Goal: Task Accomplishment & Management: Manage account settings

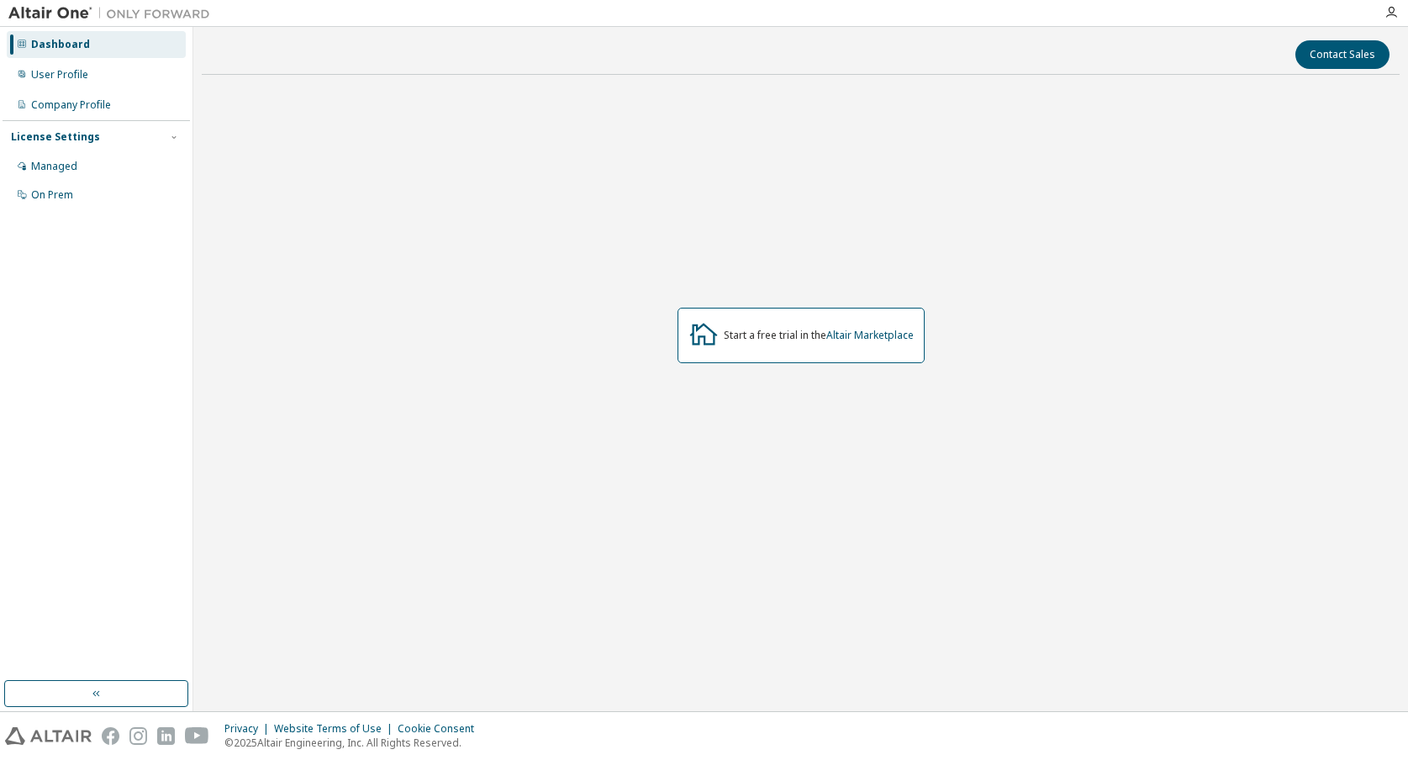
click at [736, 347] on div "Start a free trial in the Altair Marketplace" at bounding box center [801, 335] width 247 height 55
drag, startPoint x: 736, startPoint y: 341, endPoint x: 766, endPoint y: 341, distance: 30.3
click at [766, 341] on div "Start a free trial in the Altair Marketplace" at bounding box center [819, 335] width 190 height 13
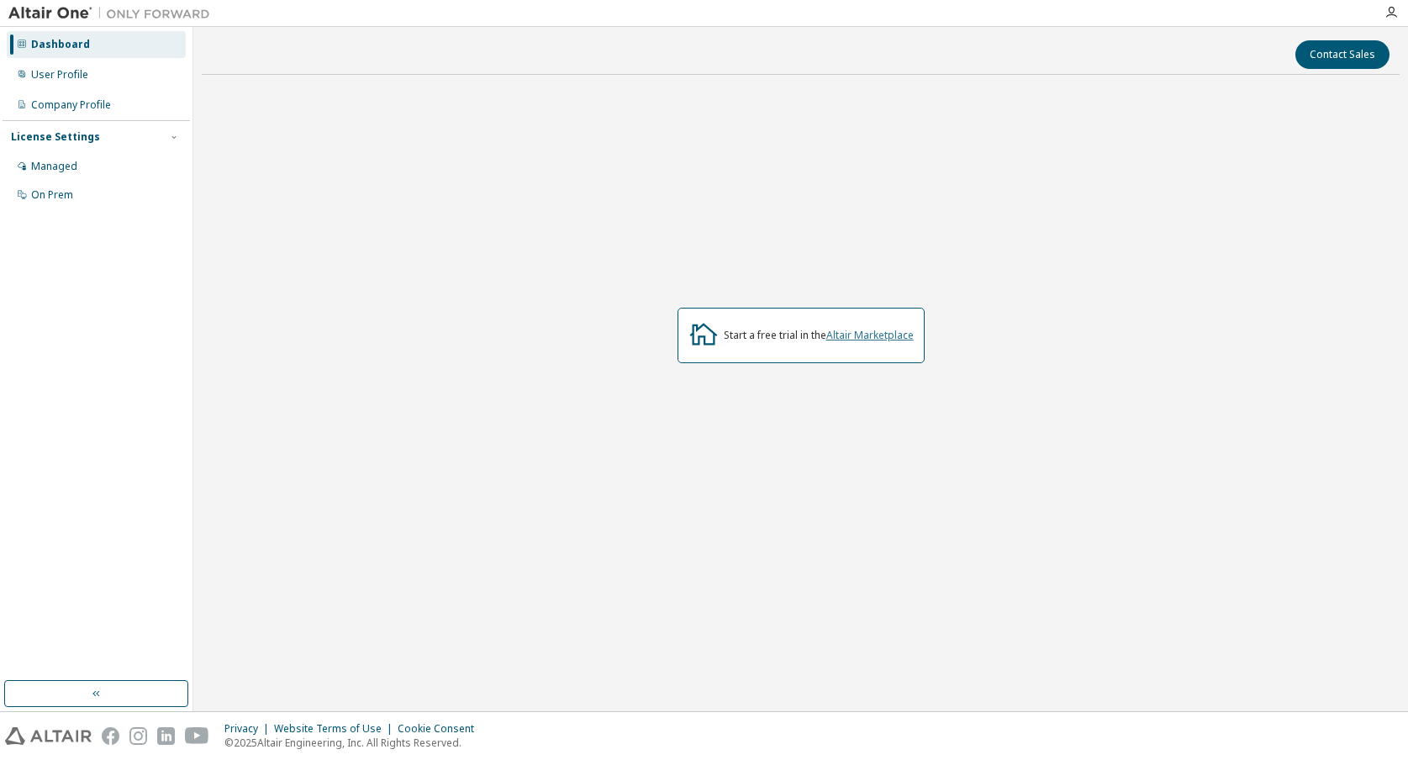
click at [879, 337] on link "Altair Marketplace" at bounding box center [870, 335] width 87 height 14
click at [71, 168] on div "Managed" at bounding box center [54, 166] width 46 height 13
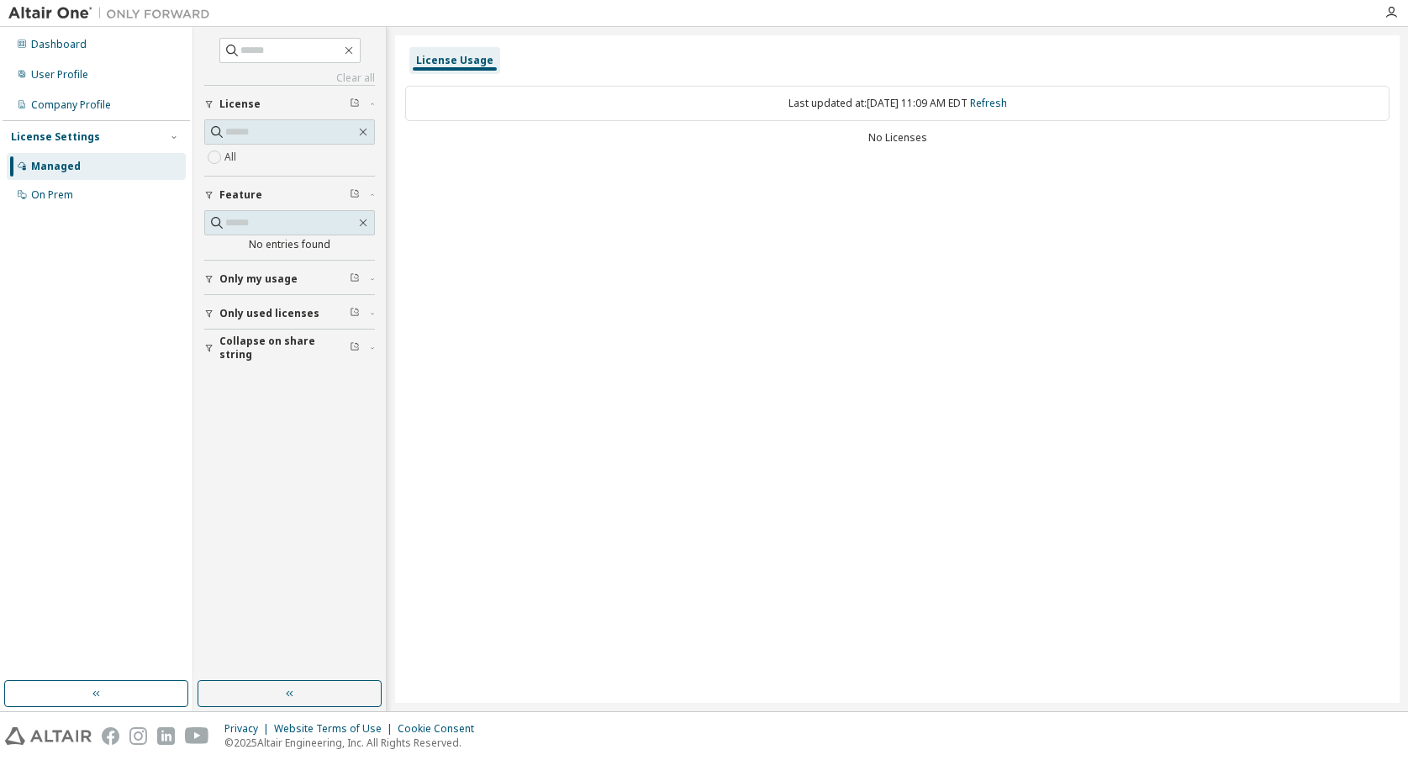
click at [55, 166] on div "Managed" at bounding box center [56, 166] width 50 height 13
click at [68, 201] on div "On Prem" at bounding box center [52, 194] width 42 height 13
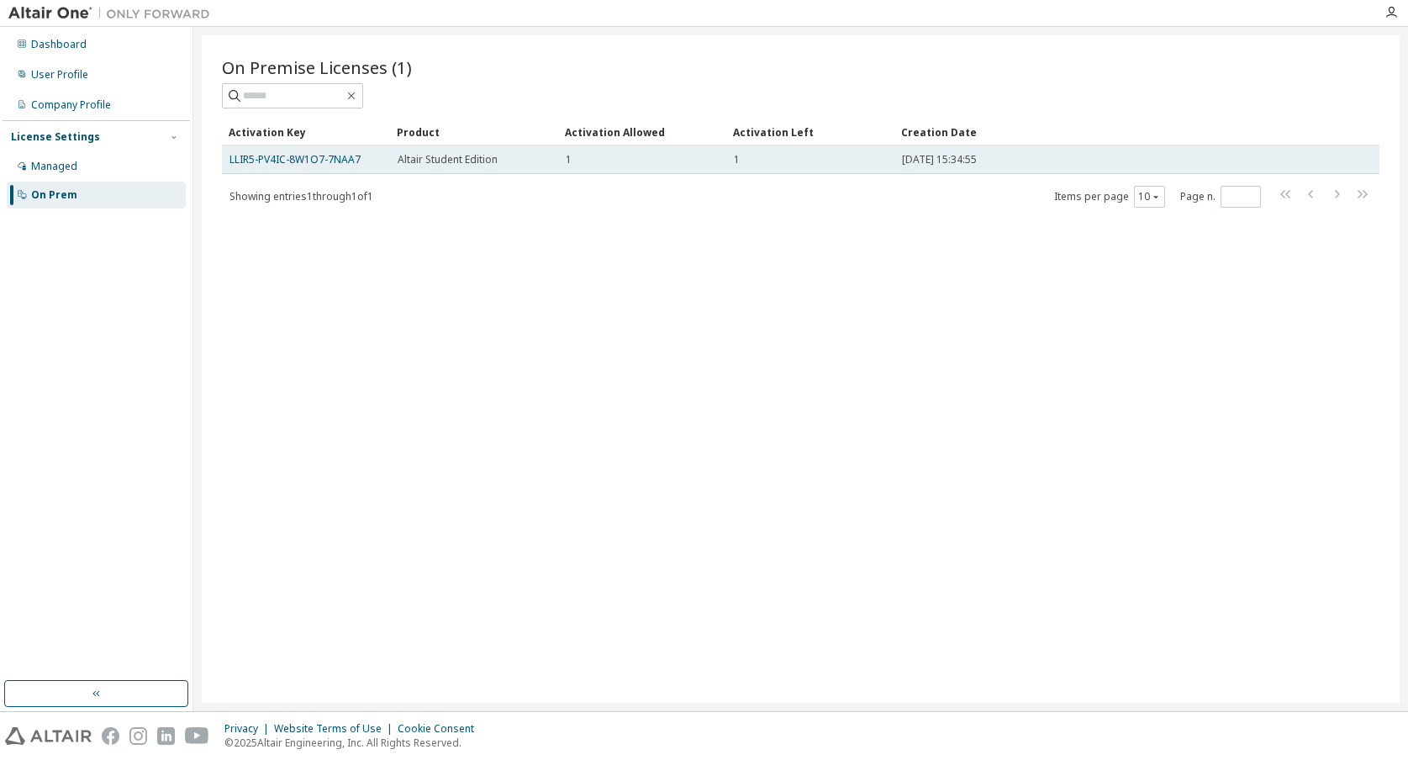
click at [435, 163] on span "Altair Student Edition" at bounding box center [448, 159] width 100 height 13
click at [301, 163] on link "LLIR5-PV4IC-8W1O7-7NAA7" at bounding box center [295, 159] width 131 height 14
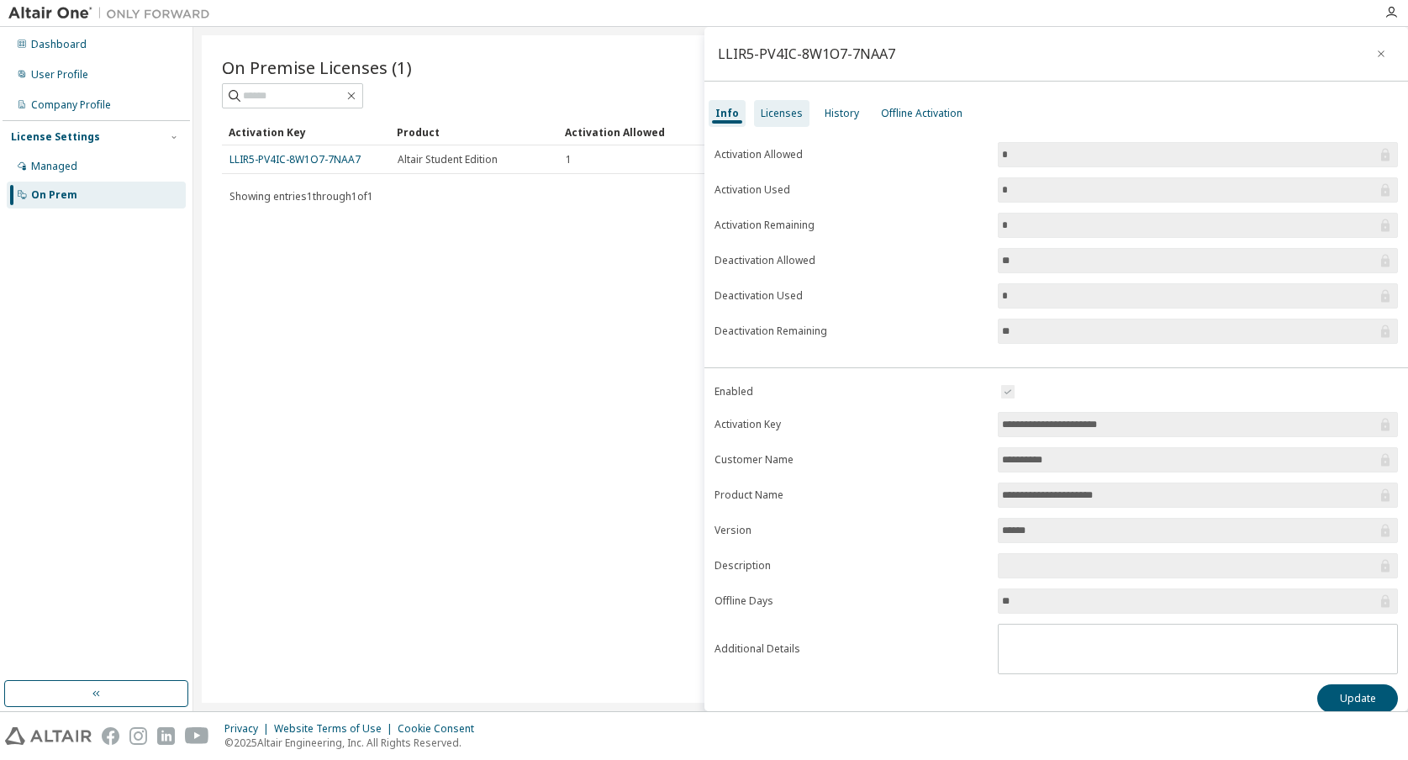
click at [777, 114] on div "Licenses" at bounding box center [782, 113] width 42 height 13
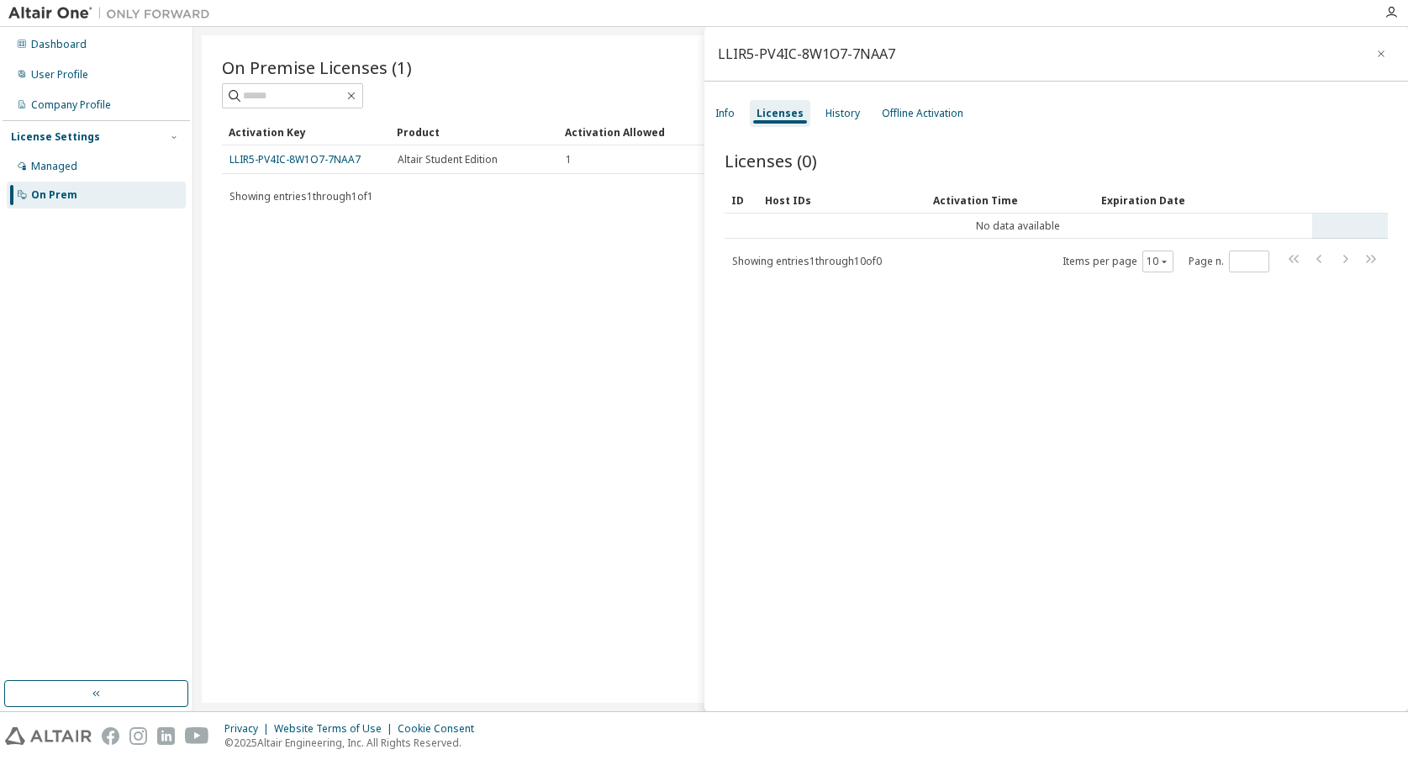
click at [977, 228] on td "No data available" at bounding box center [1019, 226] width 589 height 25
click at [887, 107] on div "Offline Activation" at bounding box center [923, 113] width 82 height 13
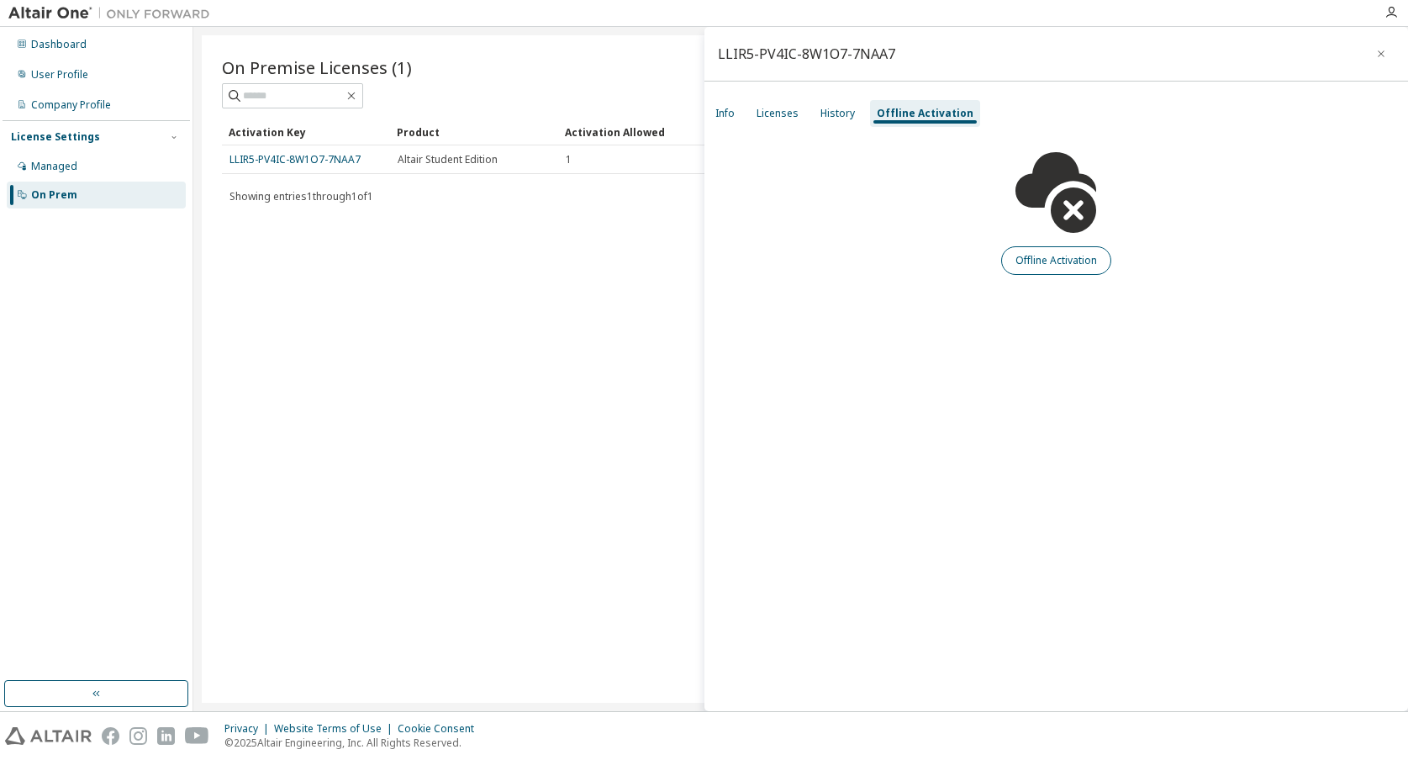
click at [1040, 256] on button "Offline Activation" at bounding box center [1056, 260] width 110 height 29
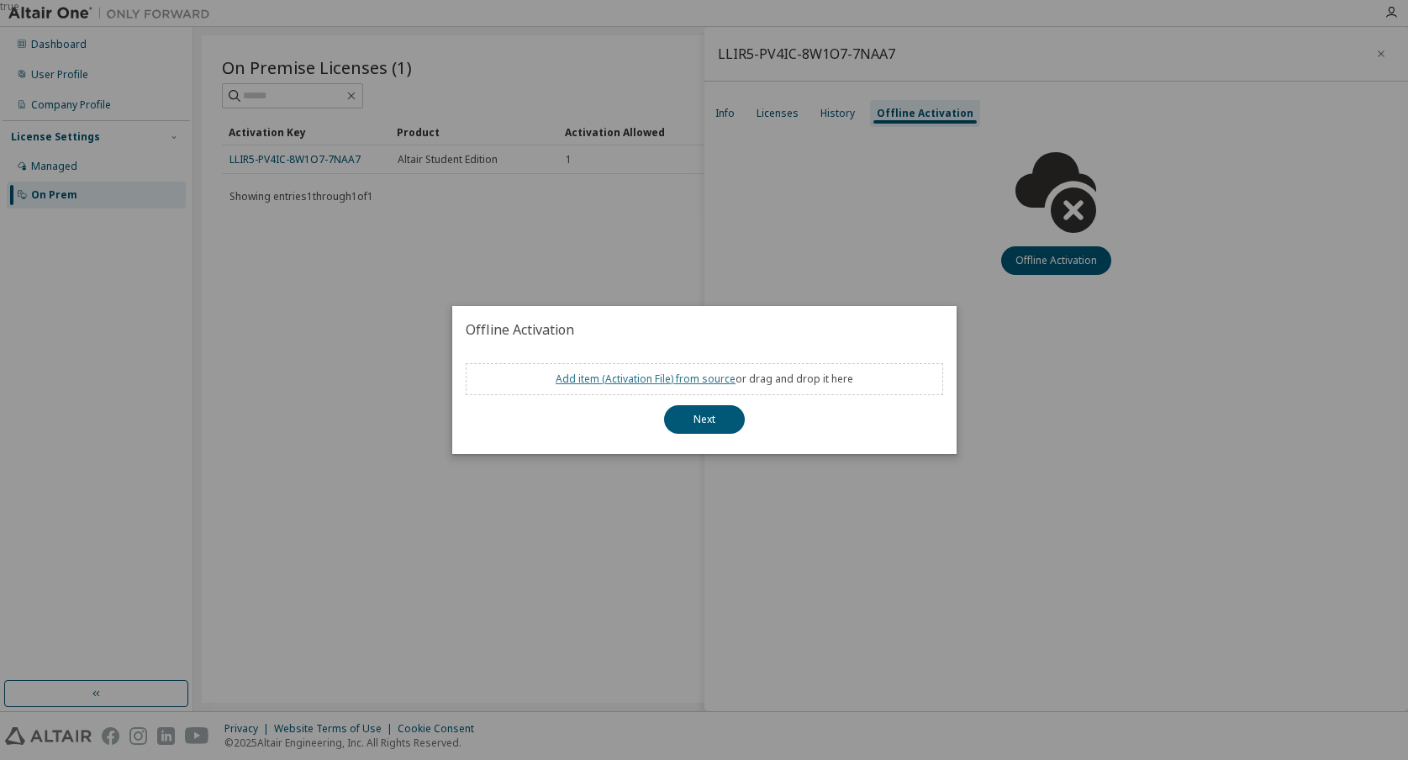
click at [649, 377] on link "Add item ( Activation File ) from source" at bounding box center [646, 379] width 180 height 14
click at [718, 420] on button "Next" at bounding box center [704, 419] width 81 height 29
click at [703, 418] on button "Next" at bounding box center [704, 419] width 81 height 29
click at [899, 245] on div "true" at bounding box center [704, 380] width 1408 height 760
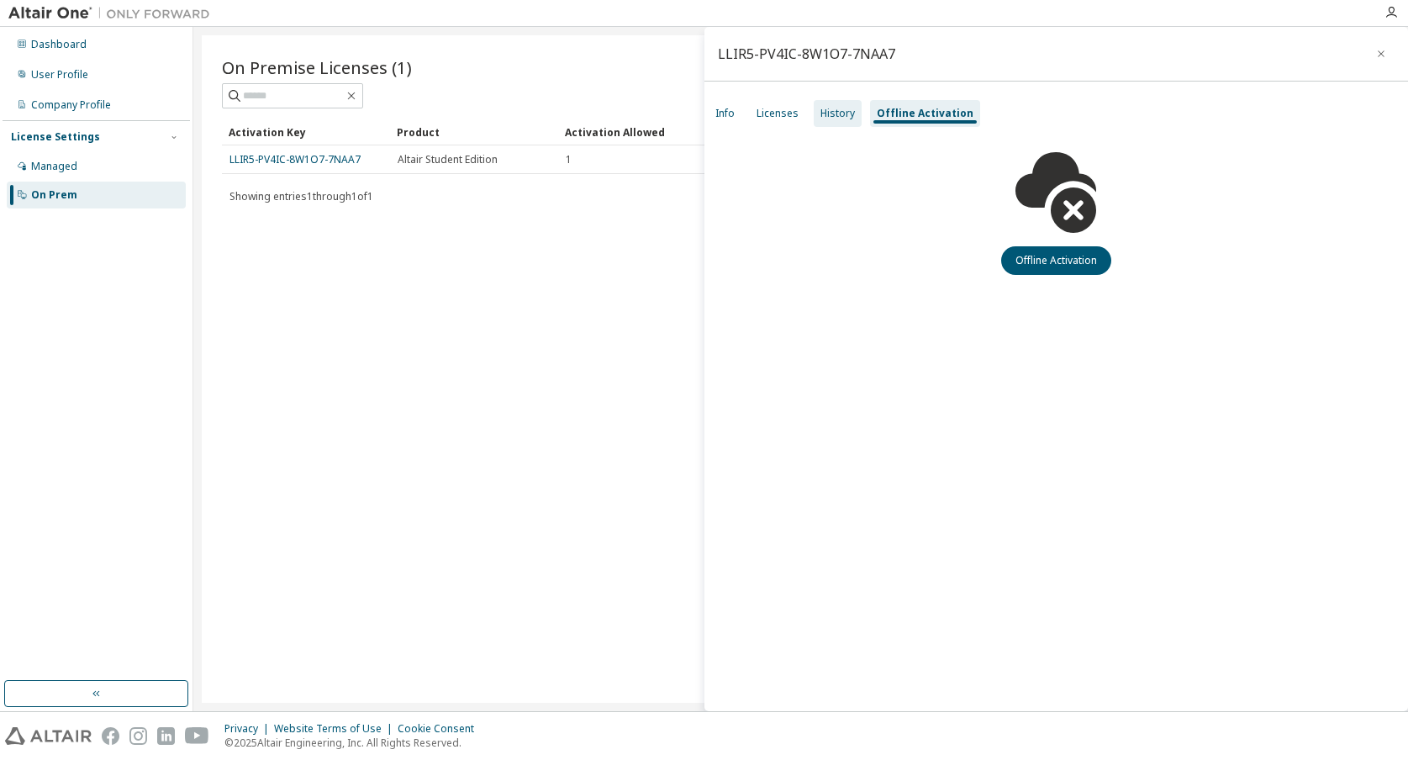
click at [845, 121] on div "History" at bounding box center [838, 113] width 48 height 27
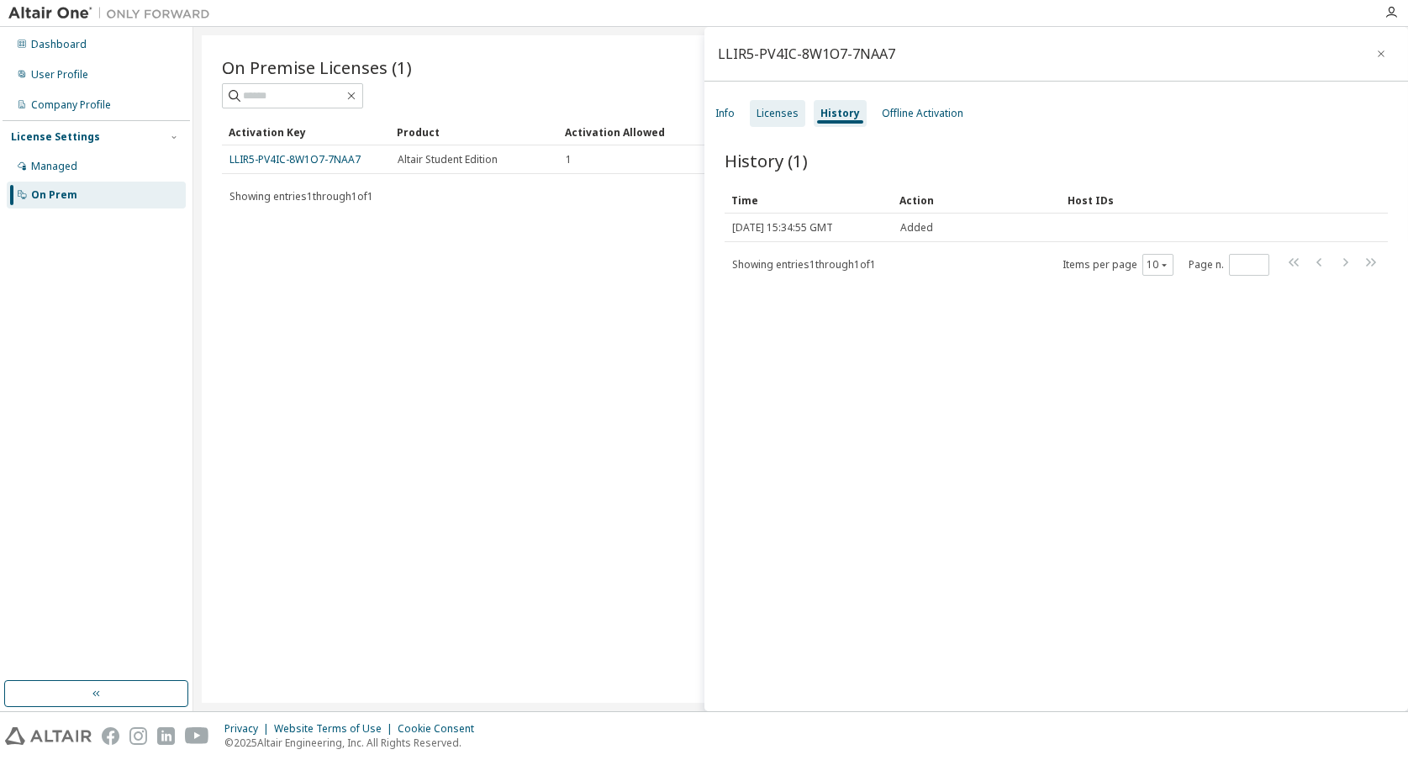
click at [774, 110] on div "Licenses" at bounding box center [778, 113] width 42 height 13
click at [716, 111] on div "Info" at bounding box center [725, 113] width 19 height 13
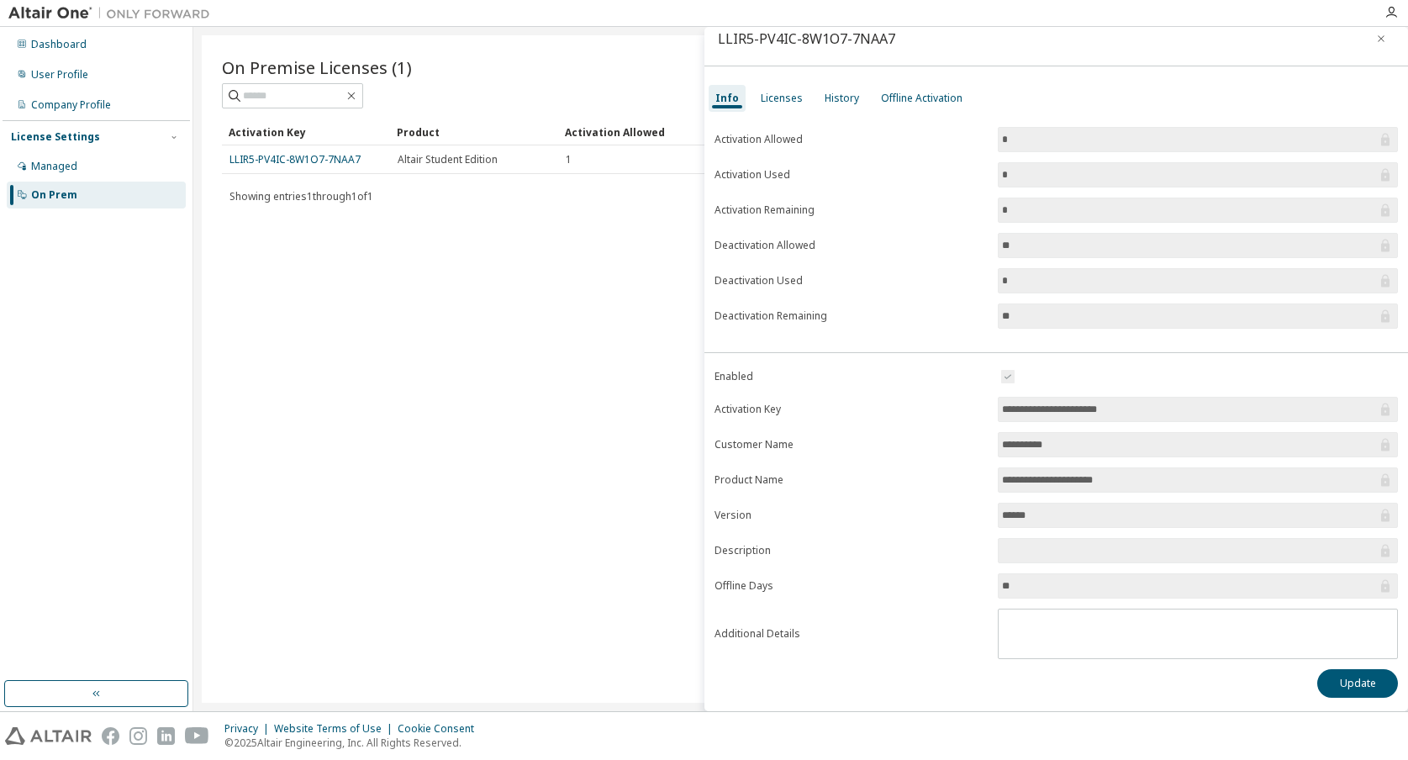
scroll to position [15, 0]
click at [1074, 476] on input "**********" at bounding box center [1189, 480] width 375 height 17
click at [1059, 452] on input "*********" at bounding box center [1189, 444] width 375 height 17
click at [1339, 684] on button "Update" at bounding box center [1358, 683] width 81 height 29
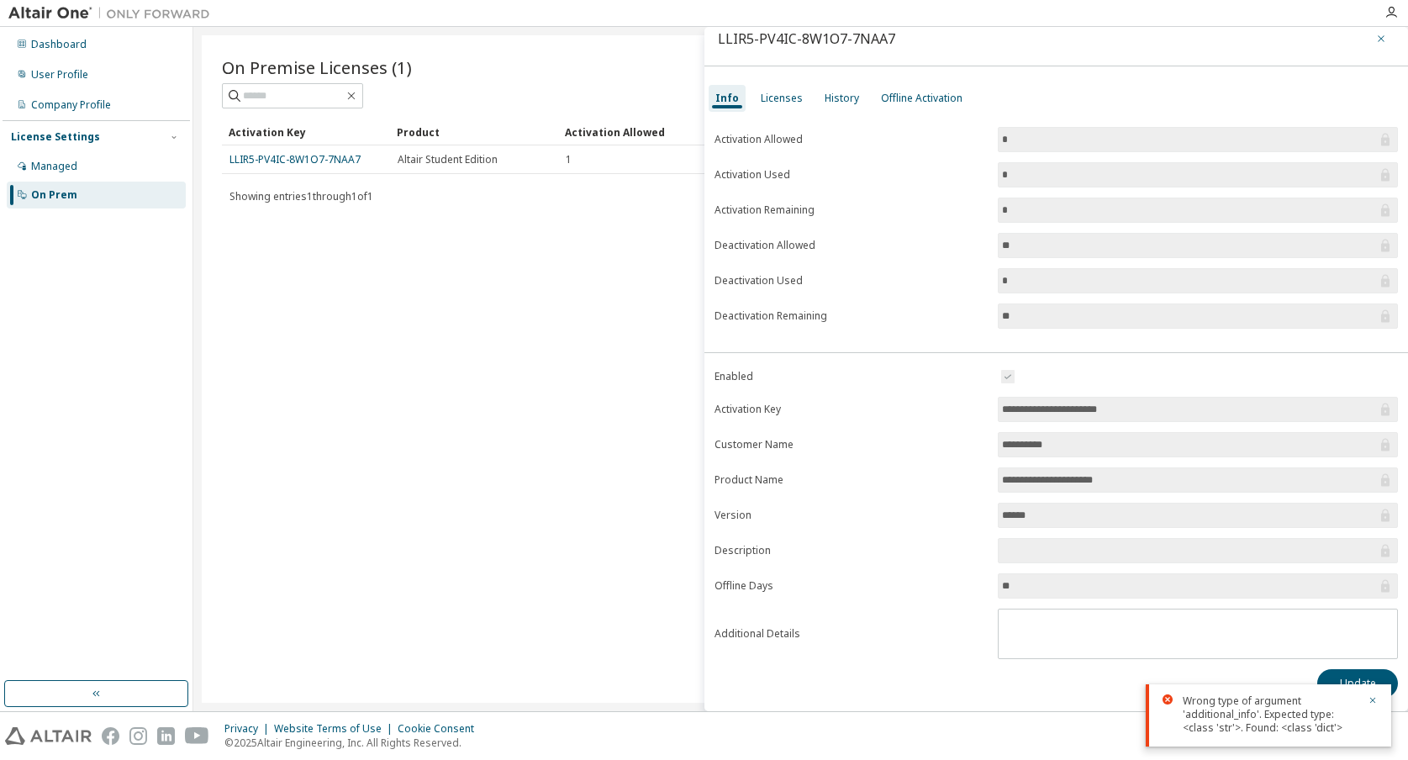
click at [1376, 43] on icon "button" at bounding box center [1382, 38] width 12 height 13
